Goal: Task Accomplishment & Management: Use online tool/utility

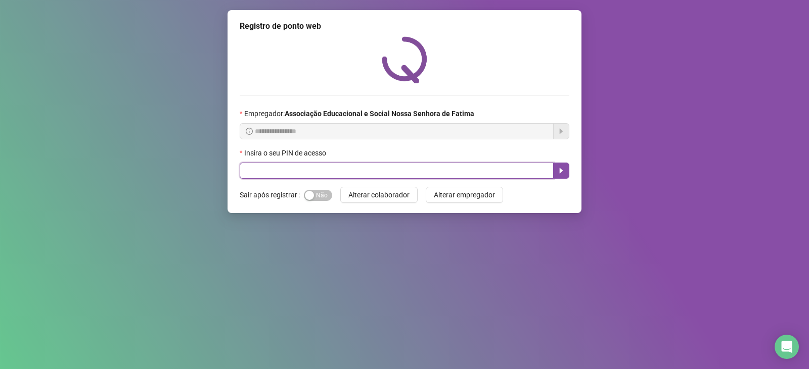
click at [280, 173] on input "text" at bounding box center [397, 171] width 314 height 16
type input "***"
click at [563, 169] on icon "caret-right" at bounding box center [561, 171] width 8 height 8
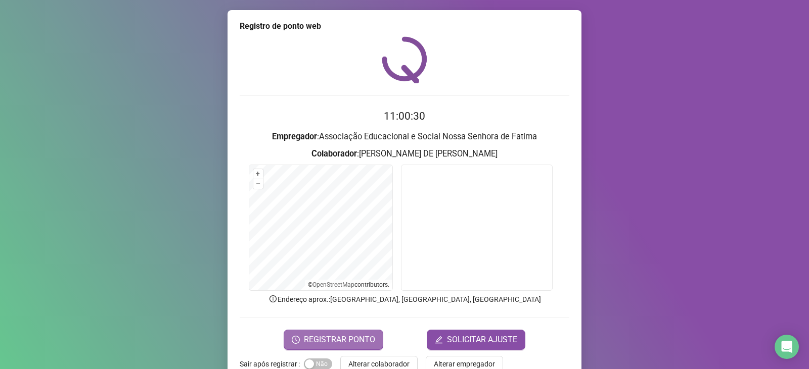
click at [358, 334] on span "REGISTRAR PONTO" at bounding box center [339, 340] width 71 height 12
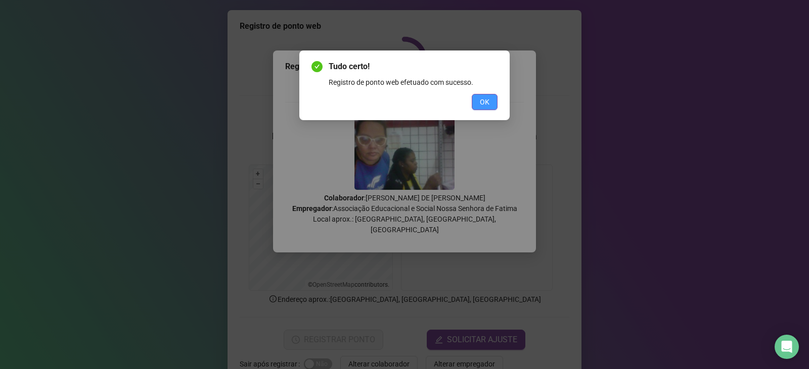
click at [484, 98] on span "OK" at bounding box center [485, 102] width 10 height 11
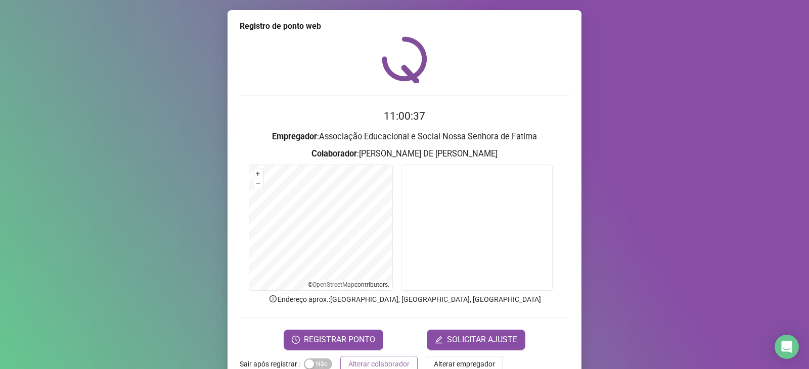
click at [381, 362] on span "Alterar colaborador" at bounding box center [378, 364] width 61 height 11
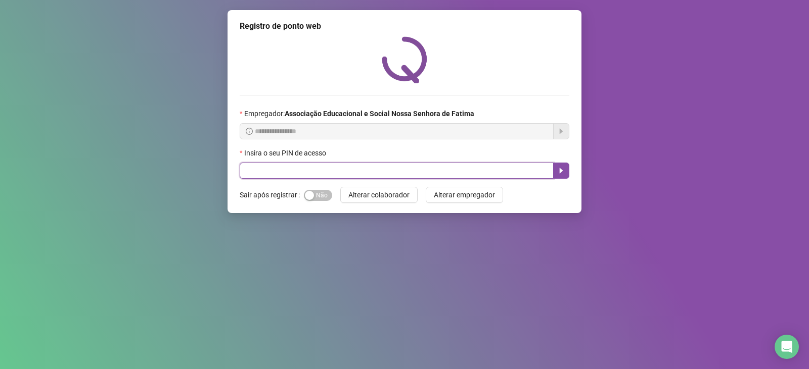
click at [289, 171] on input "text" at bounding box center [397, 171] width 314 height 16
type input "***"
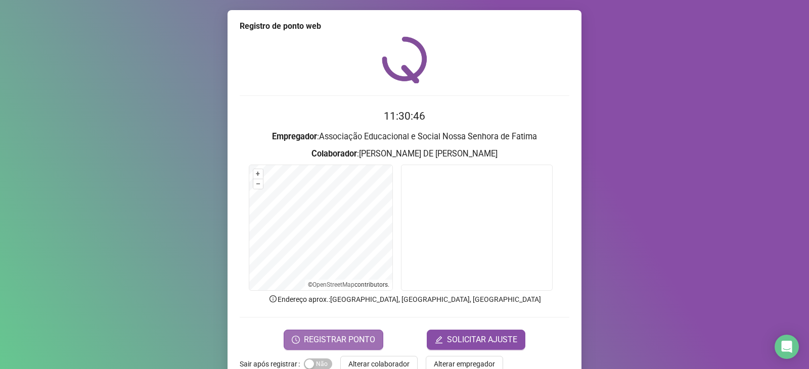
click at [351, 339] on span "REGISTRAR PONTO" at bounding box center [339, 340] width 71 height 12
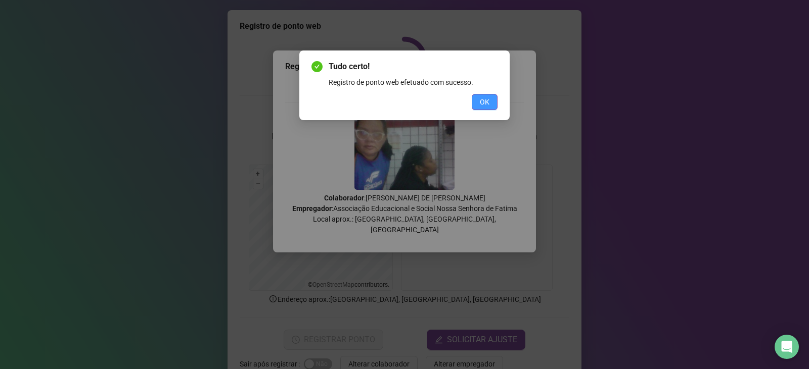
click at [488, 99] on span "OK" at bounding box center [485, 102] width 10 height 11
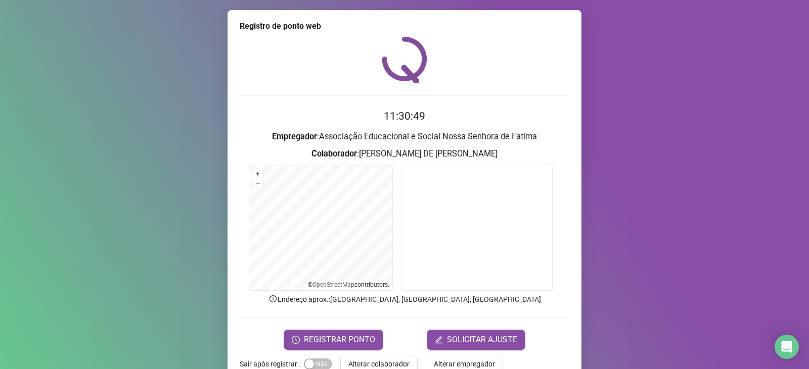
click at [390, 363] on span "Alterar colaborador" at bounding box center [378, 364] width 61 height 11
